Goal: Information Seeking & Learning: Learn about a topic

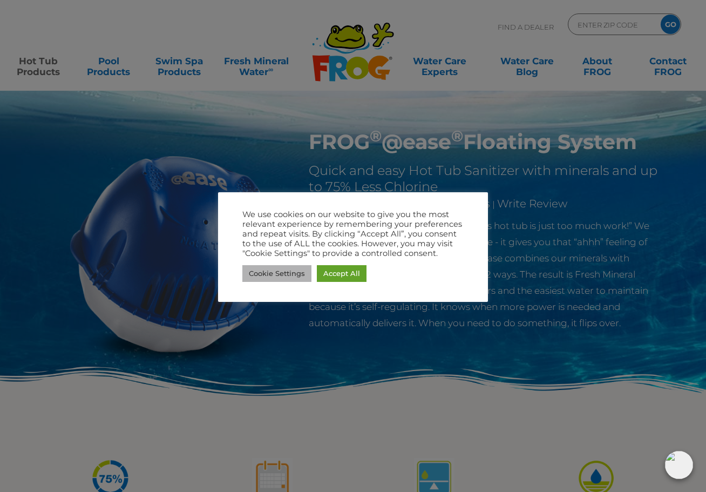
click at [289, 277] on link "Cookie Settings" at bounding box center [276, 273] width 69 height 17
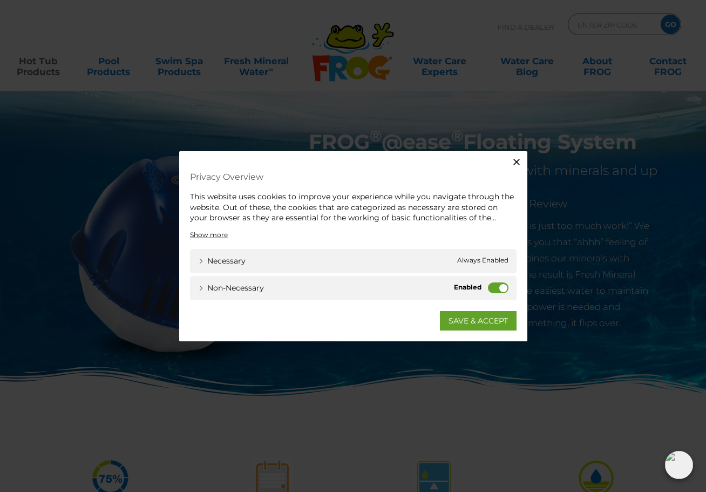
click at [485, 287] on div "Non-necessary Non-necessary" at bounding box center [353, 287] width 327 height 24
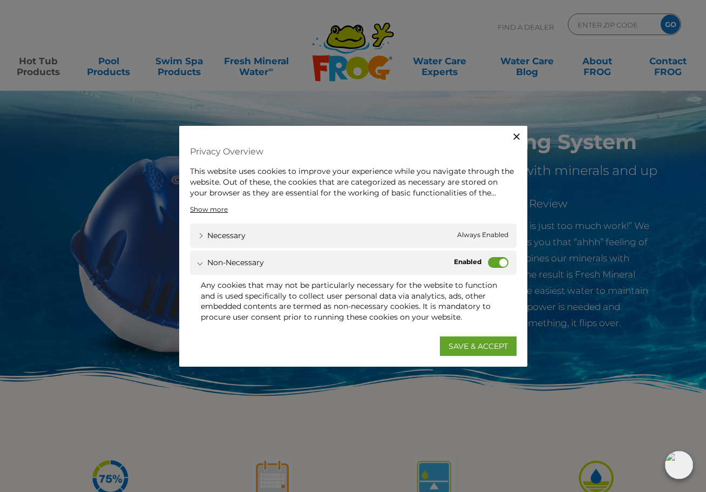
click at [493, 261] on label "Non-necessary" at bounding box center [498, 262] width 21 height 11
click at [0, 0] on input "Non-necessary" at bounding box center [0, 0] width 0 height 0
click at [486, 347] on link "SAVE & ACCEPT" at bounding box center [478, 345] width 77 height 19
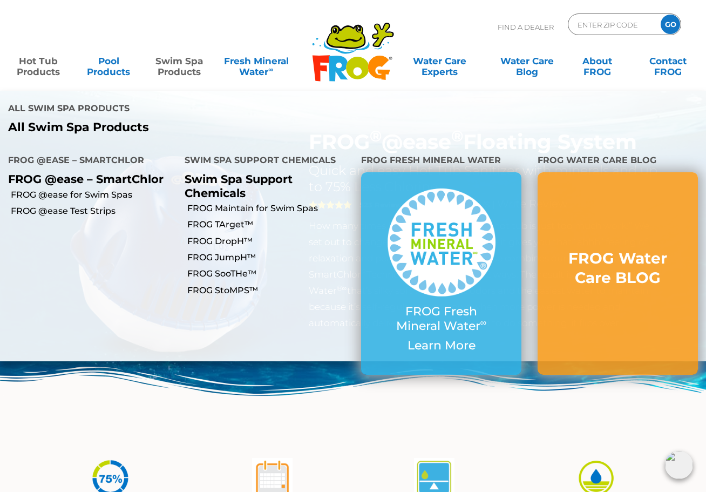
click at [172, 63] on link "Swim Spa Products" at bounding box center [179, 61] width 55 height 22
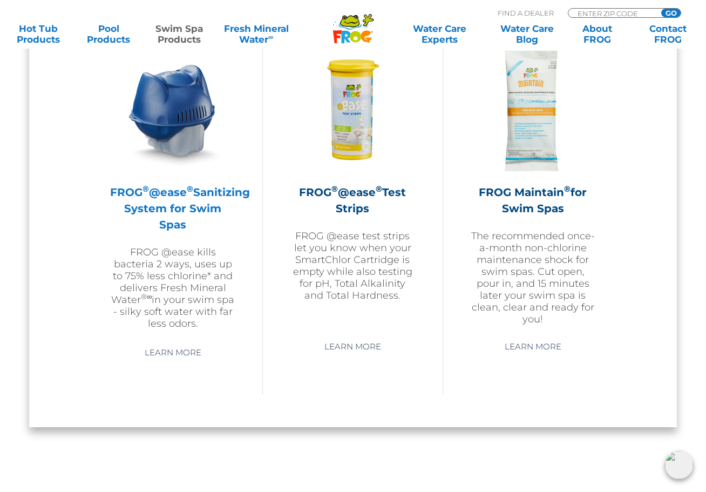
scroll to position [999, 0]
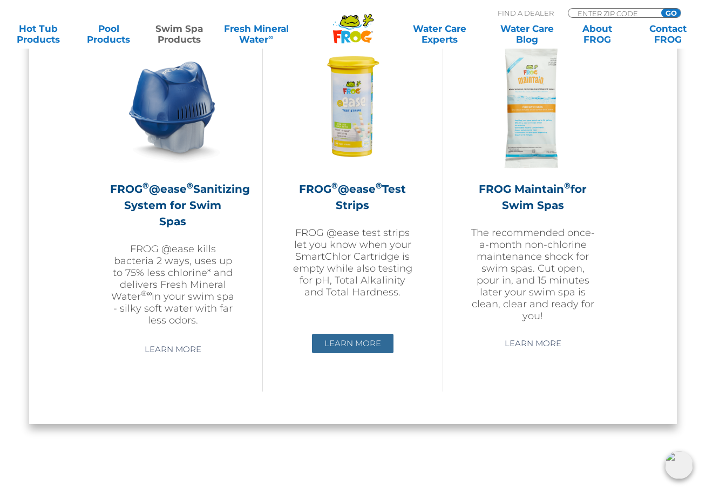
click at [347, 348] on link "Learn More" at bounding box center [353, 343] width 82 height 19
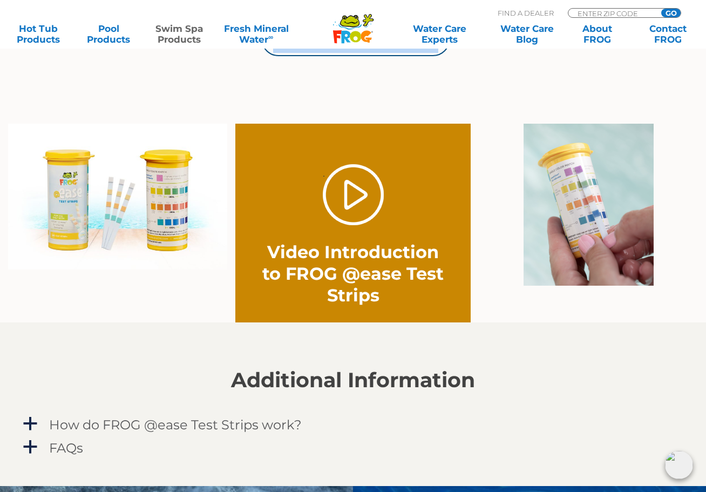
scroll to position [948, 0]
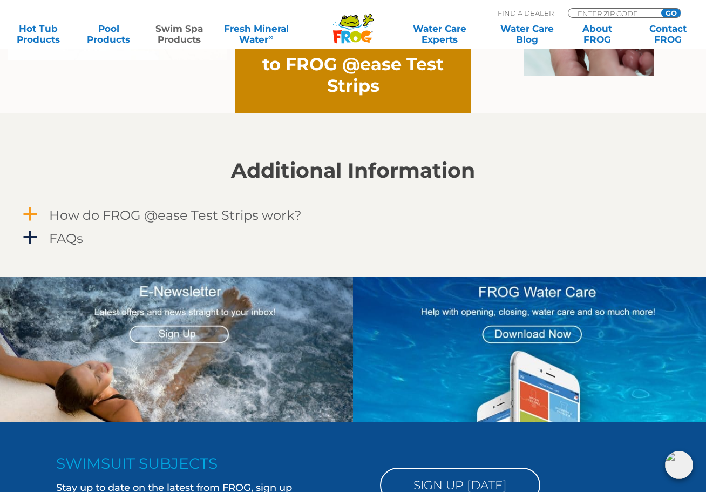
click at [32, 212] on span "a" at bounding box center [30, 214] width 16 height 16
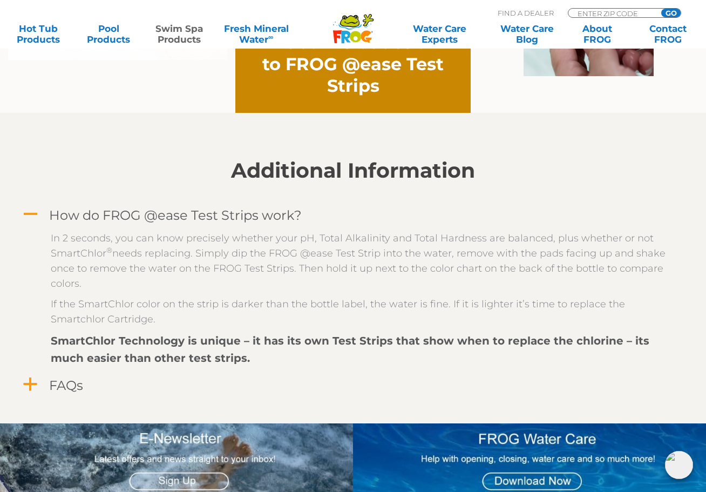
click at [32, 380] on span "a" at bounding box center [30, 384] width 16 height 16
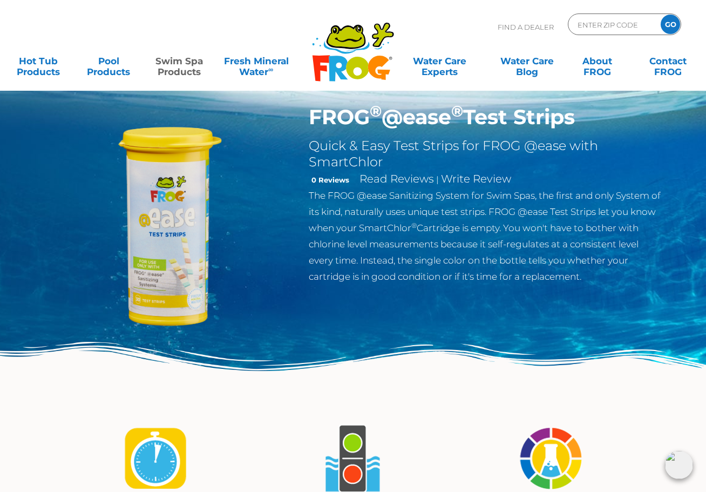
scroll to position [0, 0]
